Goal: Information Seeking & Learning: Learn about a topic

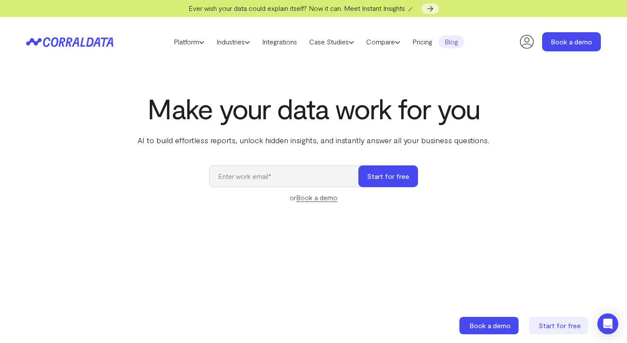
click at [456, 42] on link "Blog" at bounding box center [452, 41] width 26 height 13
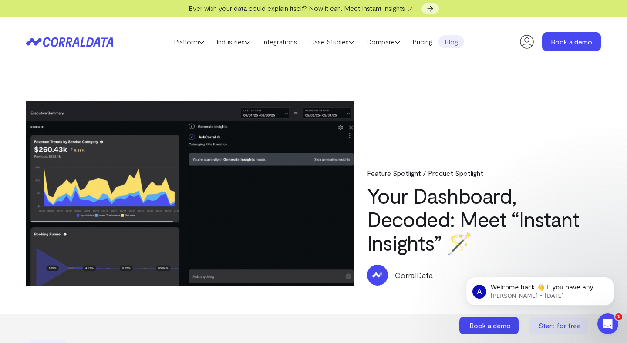
click at [306, 57] on header "Platform AI Reporting Use AI to effortlessly answer any business questions from…" at bounding box center [313, 42] width 575 height 50
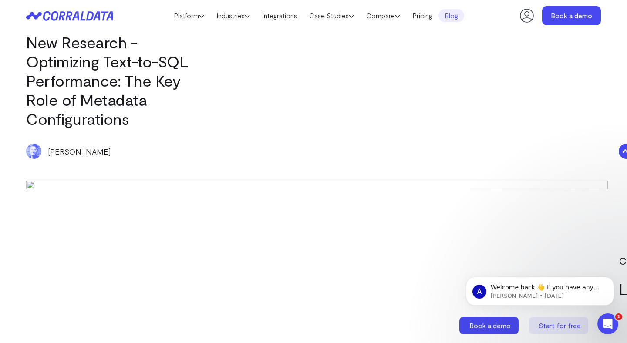
scroll to position [2820, 0]
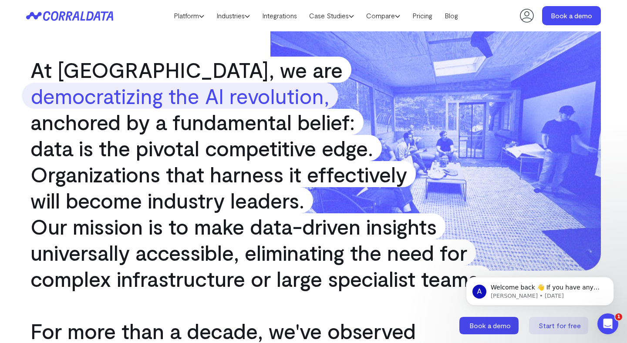
scroll to position [140, 0]
click at [34, 71] on span "At CorralData, we are" at bounding box center [187, 69] width 330 height 26
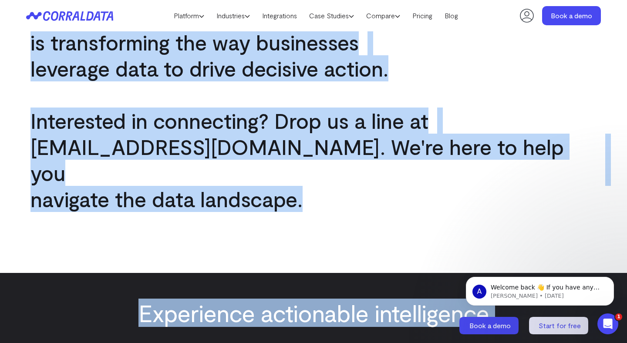
scroll to position [759, 0]
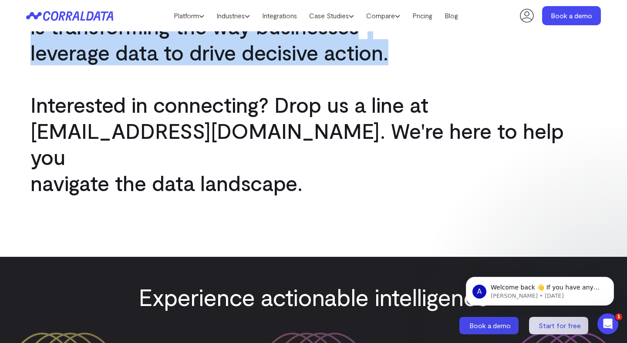
drag, startPoint x: 31, startPoint y: 68, endPoint x: 397, endPoint y: 70, distance: 366.0
copy div "At CorralData, we are democratizing the AI revolution, anchored by a fundamenta…"
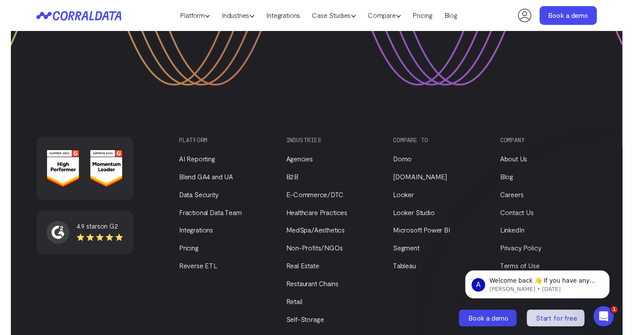
scroll to position [1218, 0]
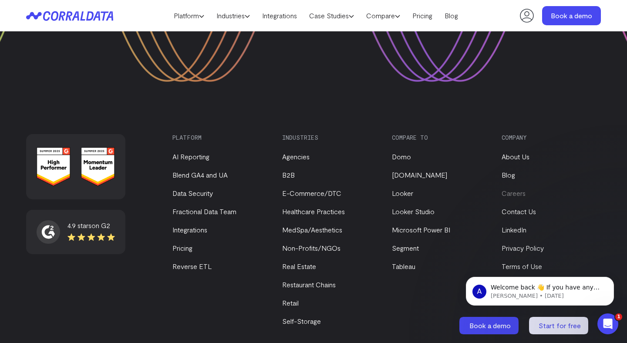
click at [520, 189] on link "Careers" at bounding box center [514, 193] width 24 height 8
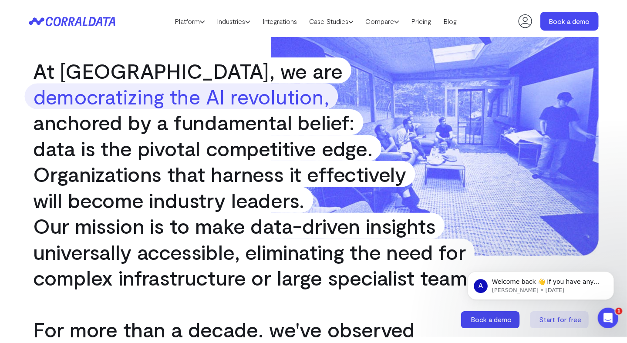
scroll to position [0, 0]
